Goal: Information Seeking & Learning: Learn about a topic

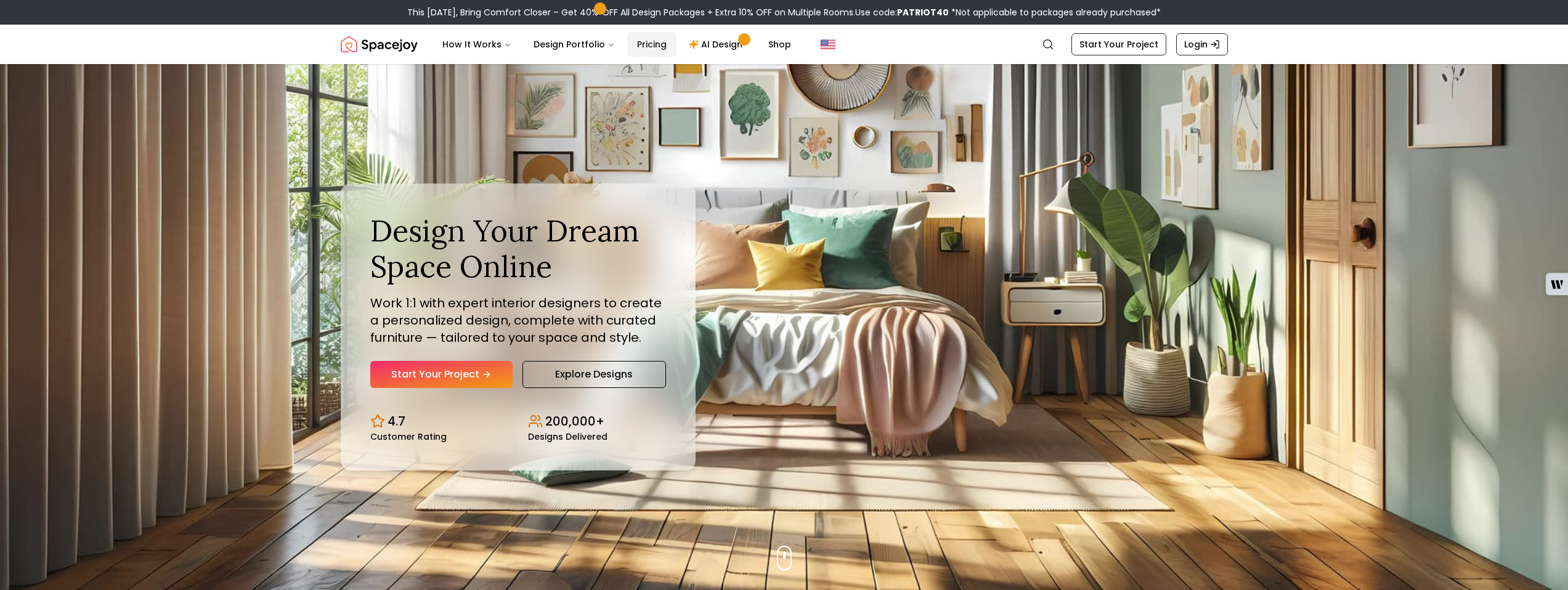
click at [677, 57] on link "Pricing" at bounding box center [652, 44] width 49 height 25
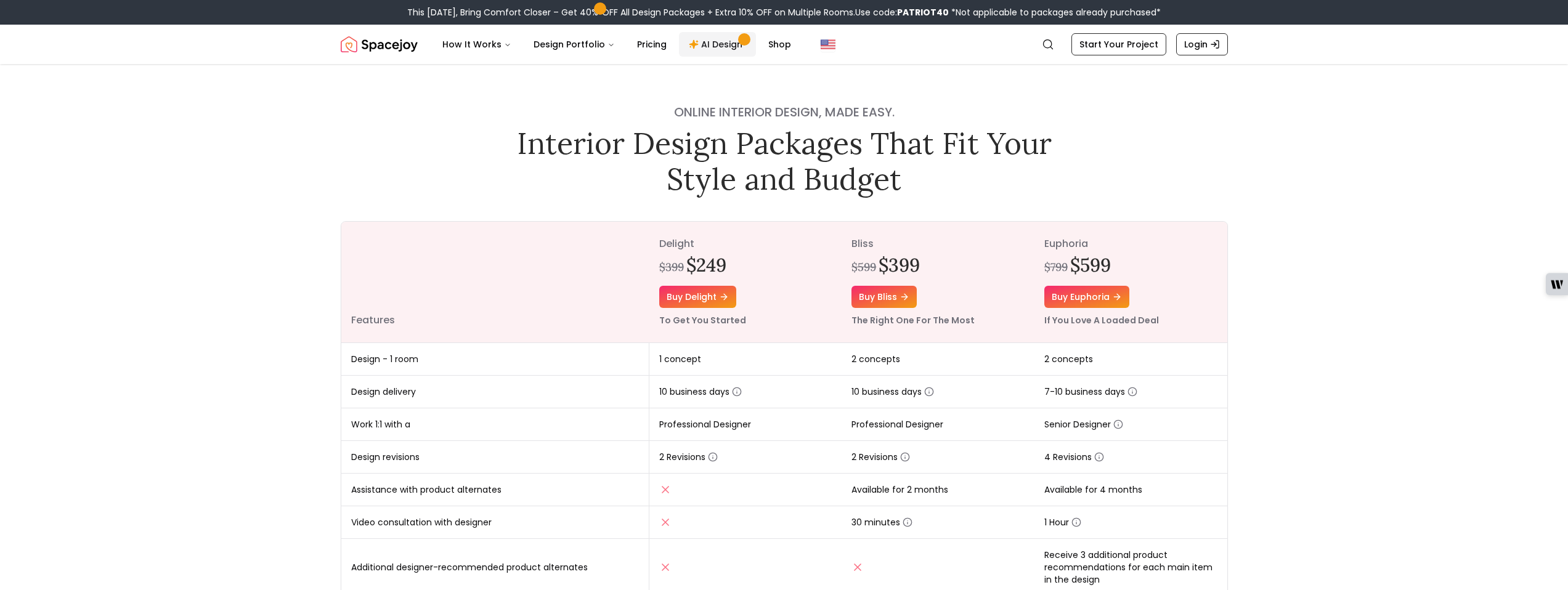
click at [756, 56] on link "AI Design" at bounding box center [717, 44] width 77 height 25
